Goal: Task Accomplishment & Management: Complete application form

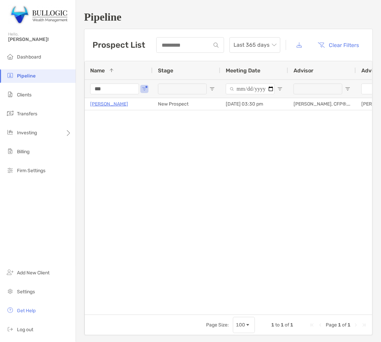
click at [104, 92] on input "***" at bounding box center [114, 89] width 49 height 11
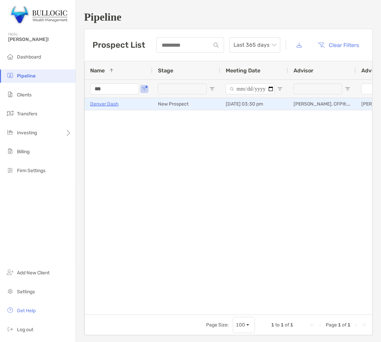
type input "***"
click at [109, 103] on p "Denver Dash" at bounding box center [104, 104] width 28 height 8
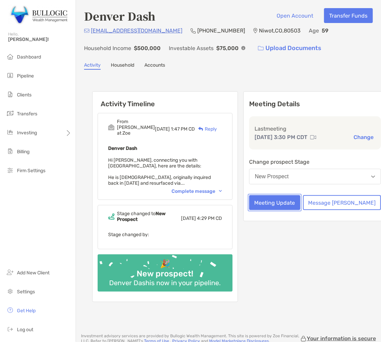
click at [292, 209] on button "Meeting Update" at bounding box center [274, 202] width 51 height 15
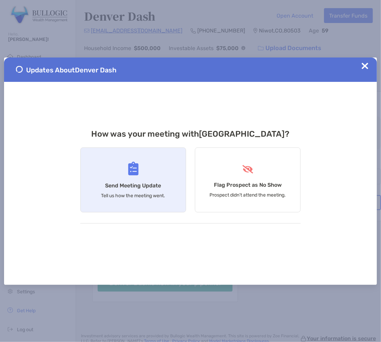
click at [149, 179] on div "Send Meeting Update Tell us how the meeting went." at bounding box center [133, 180] width 106 height 65
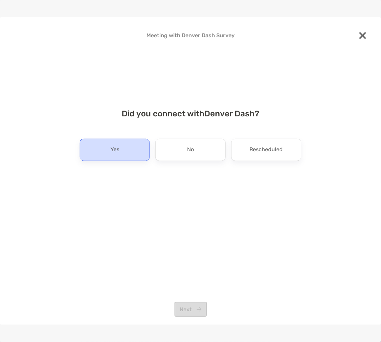
click at [130, 152] on div "Yes" at bounding box center [115, 150] width 70 height 22
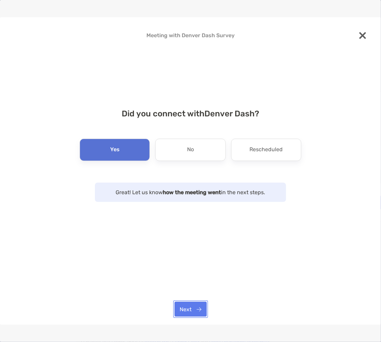
click at [189, 313] on button "Next" at bounding box center [190, 309] width 32 height 15
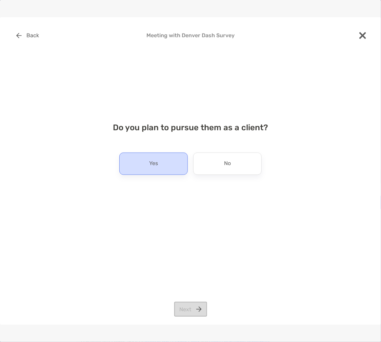
click at [179, 161] on div "Yes" at bounding box center [153, 164] width 68 height 22
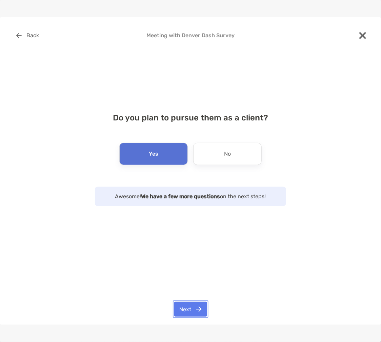
click at [195, 311] on button "Next" at bounding box center [190, 309] width 33 height 15
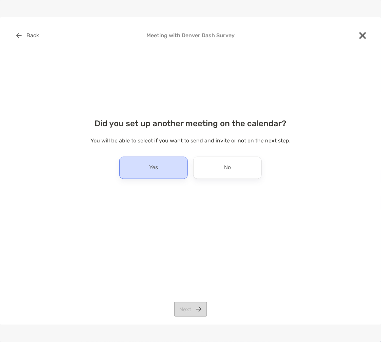
click at [176, 167] on div "Yes" at bounding box center [153, 168] width 68 height 22
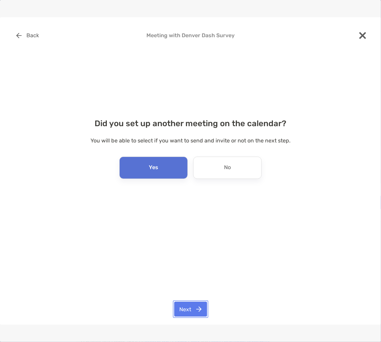
click at [193, 305] on button "Next" at bounding box center [190, 309] width 33 height 15
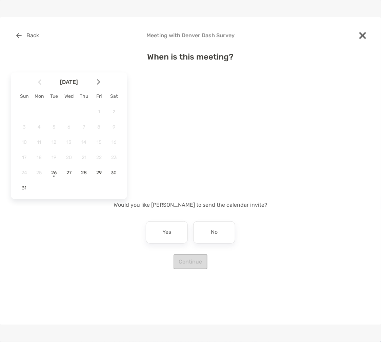
click at [96, 84] on div at bounding box center [101, 82] width 12 height 15
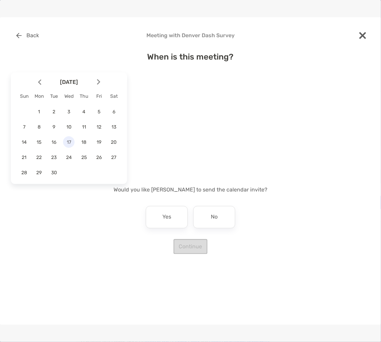
click at [70, 141] on span "17" at bounding box center [69, 143] width 12 height 6
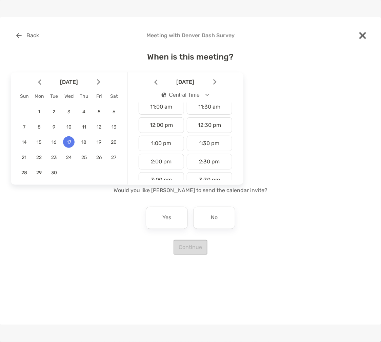
scroll to position [226, 0]
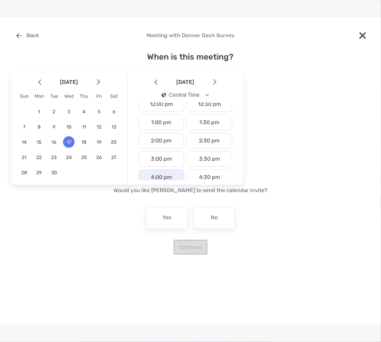
click at [170, 173] on div "4:00 pm" at bounding box center [160, 178] width 45 height 16
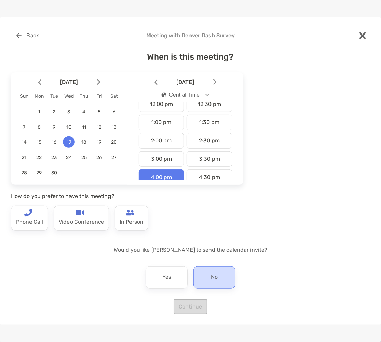
click at [225, 273] on div "No" at bounding box center [214, 277] width 42 height 22
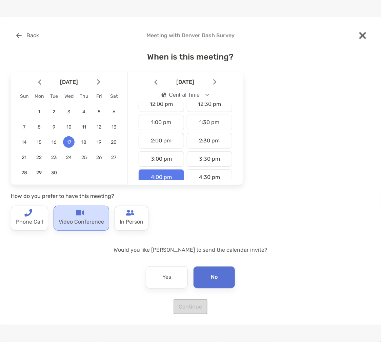
click at [79, 214] on img at bounding box center [80, 213] width 8 height 8
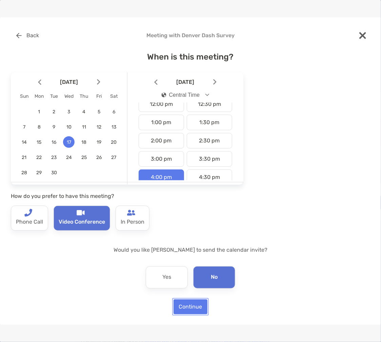
click at [191, 310] on button "Continue" at bounding box center [190, 307] width 34 height 15
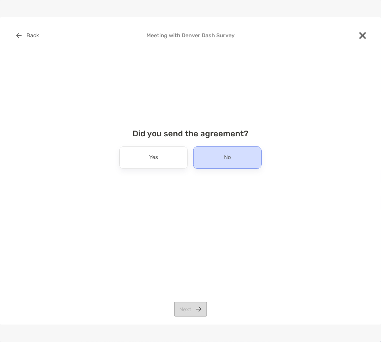
click at [236, 161] on div "No" at bounding box center [227, 158] width 68 height 22
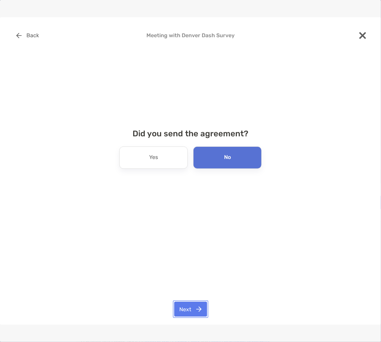
click at [195, 313] on button "Next" at bounding box center [190, 309] width 33 height 15
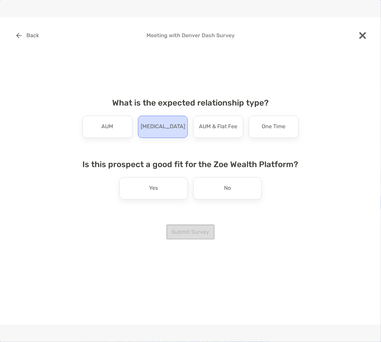
click at [170, 129] on p "[MEDICAL_DATA]" at bounding box center [163, 127] width 44 height 11
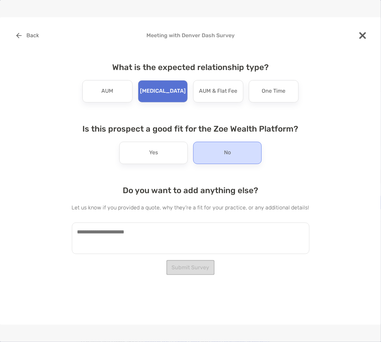
click at [225, 152] on p "No" at bounding box center [227, 153] width 7 height 11
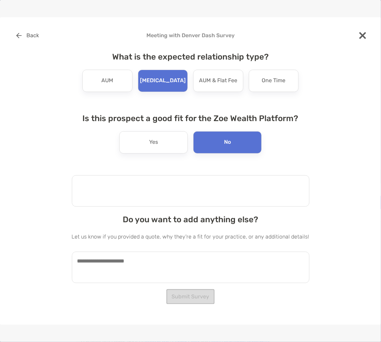
click at [182, 191] on textarea at bounding box center [190, 190] width 237 height 31
type textarea "**********"
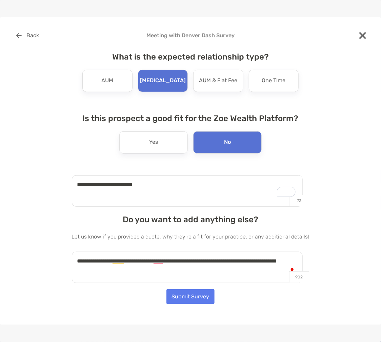
type textarea "**********"
click at [193, 313] on div "**********" at bounding box center [190, 171] width 381 height 308
click at [191, 298] on button "Submit Survey" at bounding box center [190, 297] width 48 height 15
